Goal: Find specific page/section: Find specific page/section

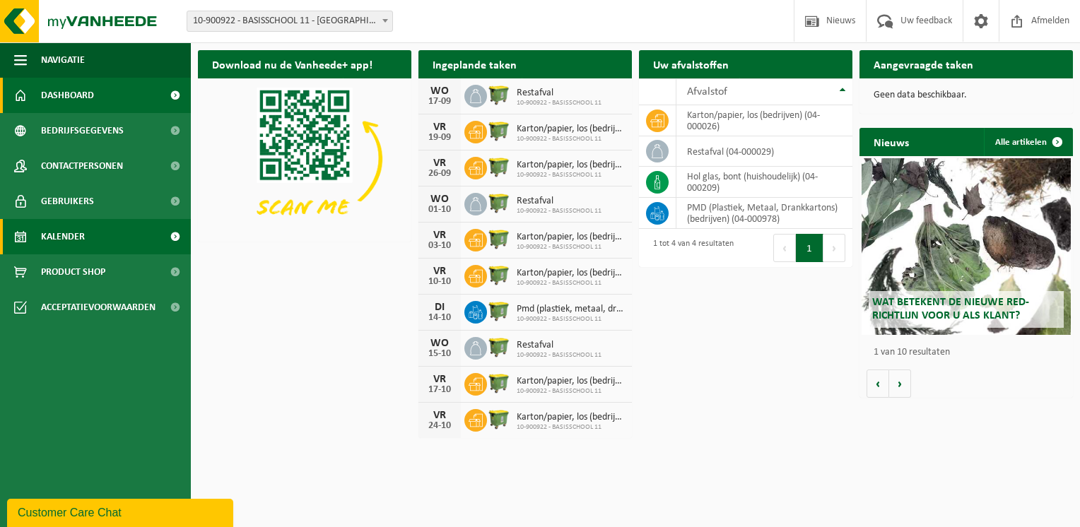
click at [72, 231] on span "Kalender" at bounding box center [63, 236] width 44 height 35
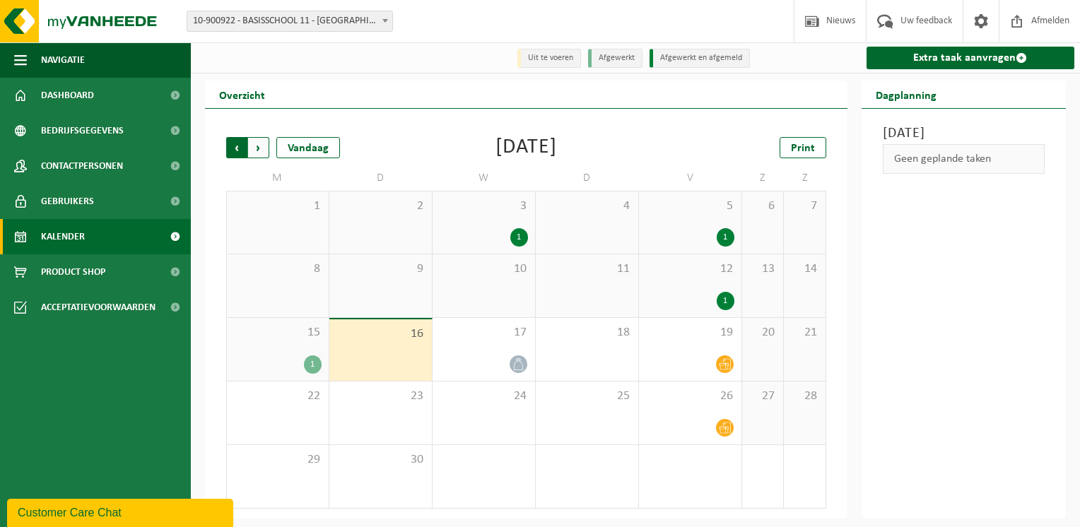
click at [254, 151] on span "Volgende" at bounding box center [258, 147] width 21 height 21
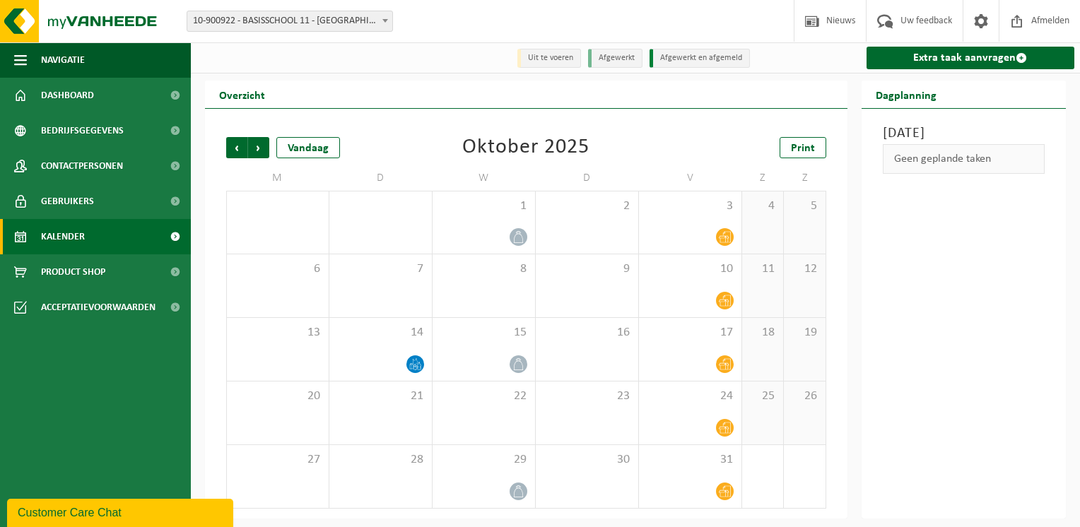
click at [254, 151] on span "Volgende" at bounding box center [258, 147] width 21 height 21
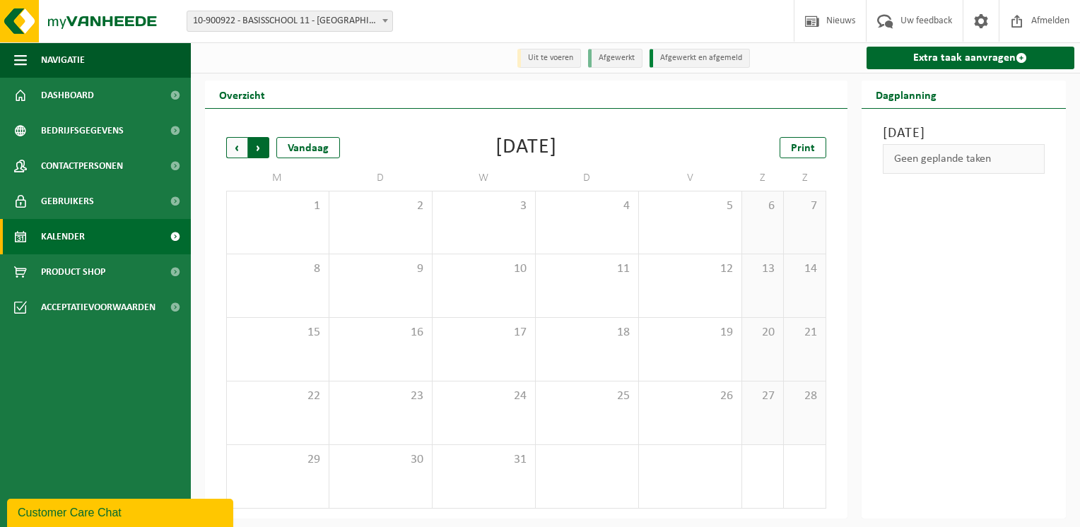
click at [234, 151] on span "Vorige" at bounding box center [236, 147] width 21 height 21
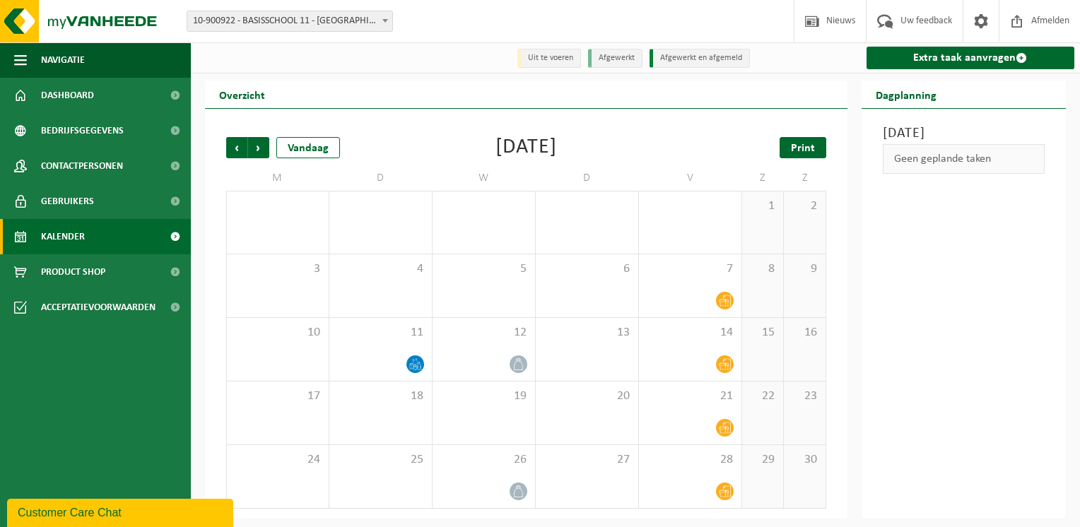
click at [804, 151] on span "Print" at bounding box center [803, 148] width 24 height 11
